Goal: Find contact information

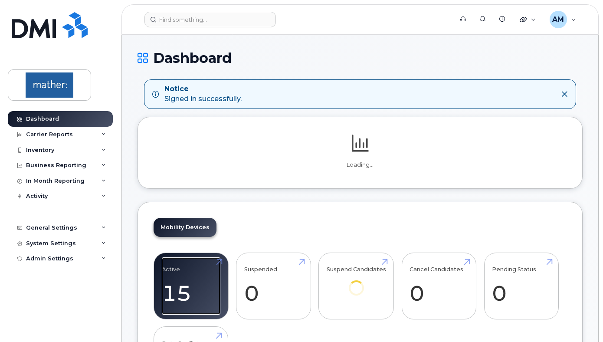
drag, startPoint x: 185, startPoint y: 286, endPoint x: 187, endPoint y: 189, distance: 97.2
click at [185, 285] on link "Active 15" at bounding box center [191, 285] width 59 height 57
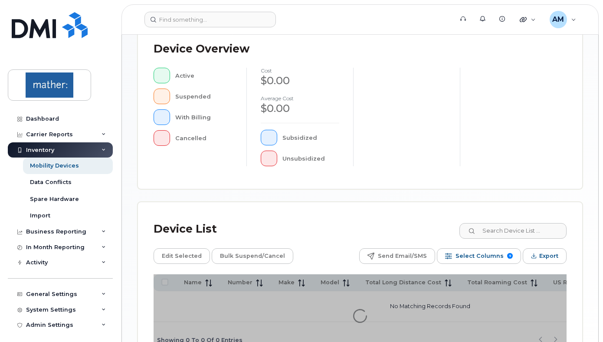
scroll to position [321, 0]
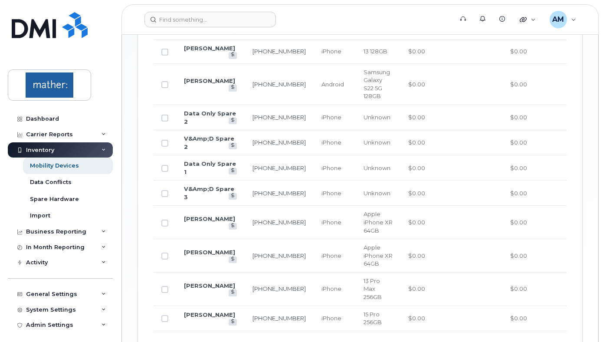
scroll to position [754, 0]
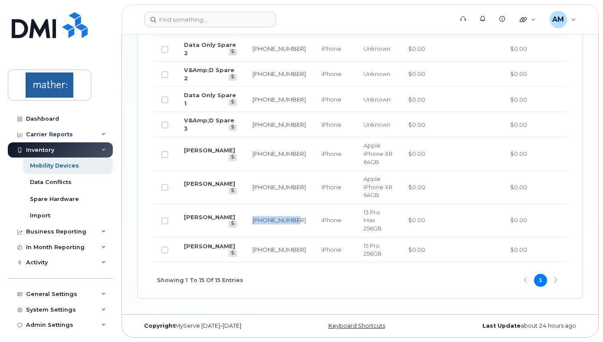
drag, startPoint x: 236, startPoint y: 221, endPoint x: 276, endPoint y: 220, distance: 39.5
click at [276, 220] on td "[PHONE_NUMBER]" at bounding box center [279, 220] width 69 height 33
copy link "[PHONE_NUMBER]"
drag, startPoint x: 239, startPoint y: 187, endPoint x: 272, endPoint y: 189, distance: 33.9
click at [272, 189] on td "[PHONE_NUMBER]" at bounding box center [279, 186] width 69 height 33
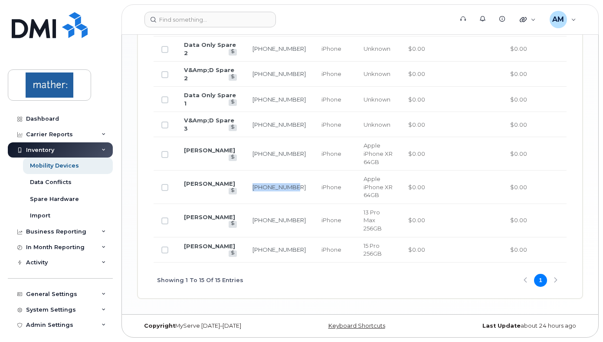
copy link "[PHONE_NUMBER]"
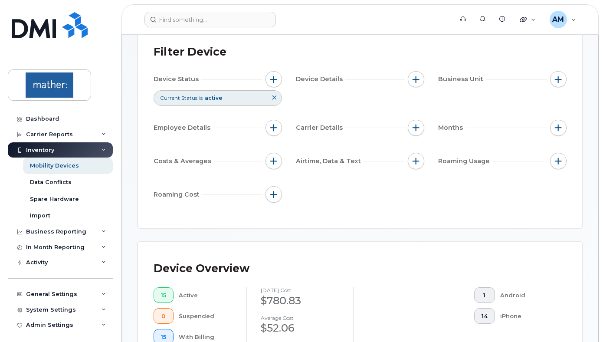
scroll to position [0, 0]
